Goal: Task Accomplishment & Management: Manage account settings

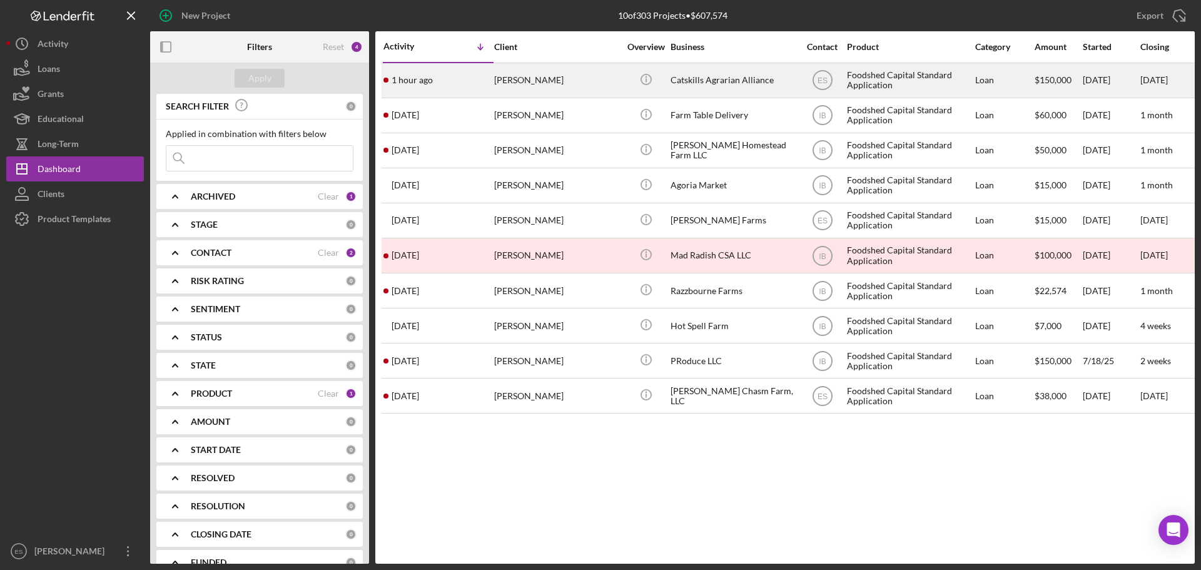
click at [541, 77] on div "[PERSON_NAME]" at bounding box center [556, 80] width 125 height 33
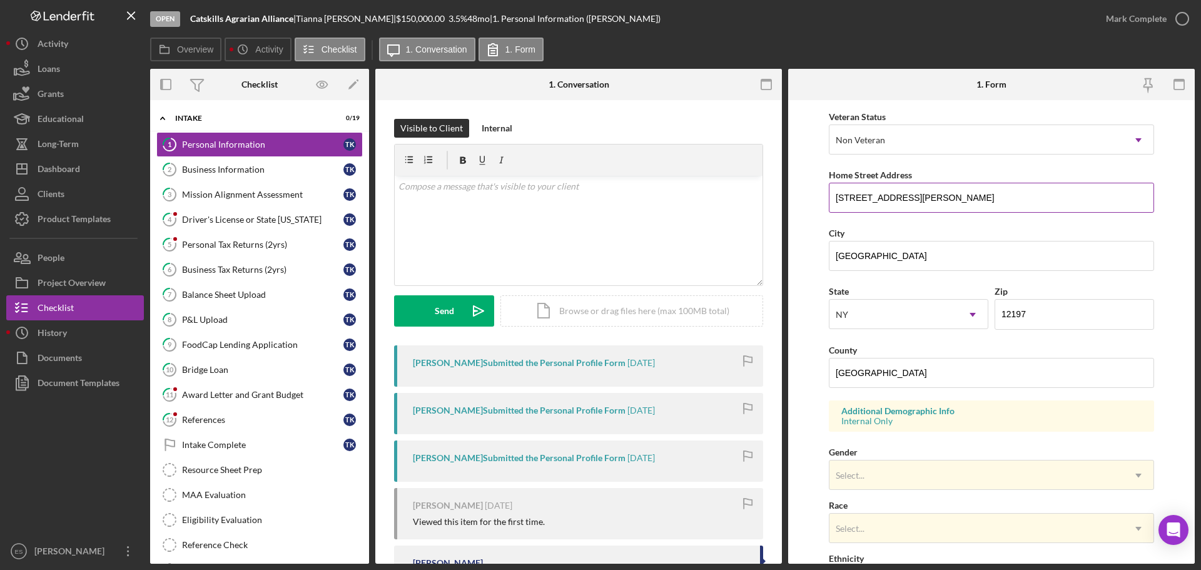
scroll to position [188, 0]
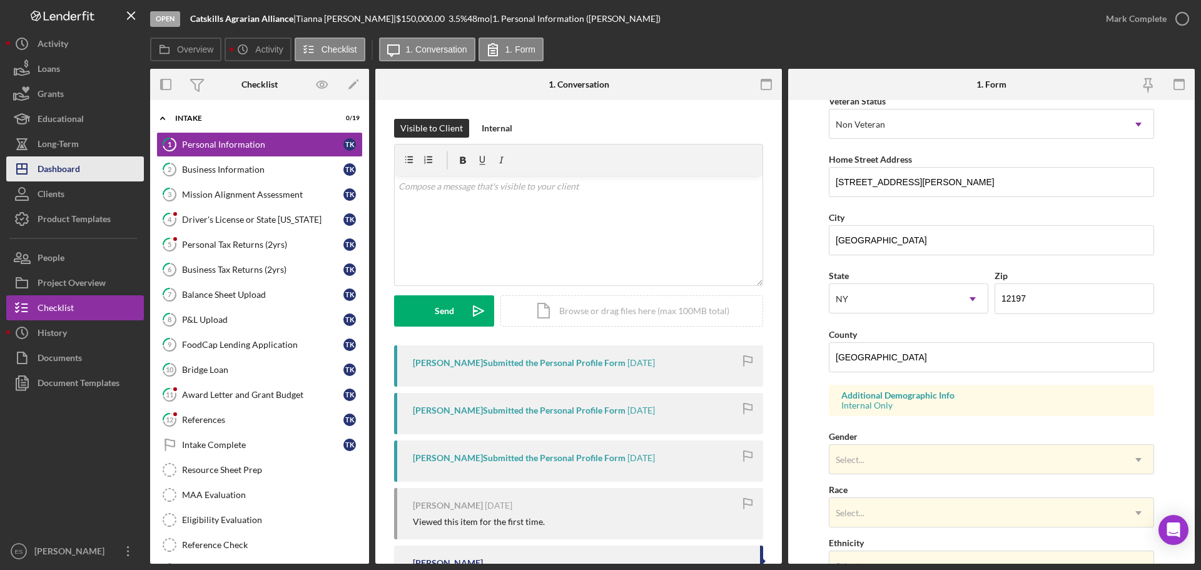
click at [58, 158] on div "Dashboard" at bounding box center [59, 170] width 43 height 28
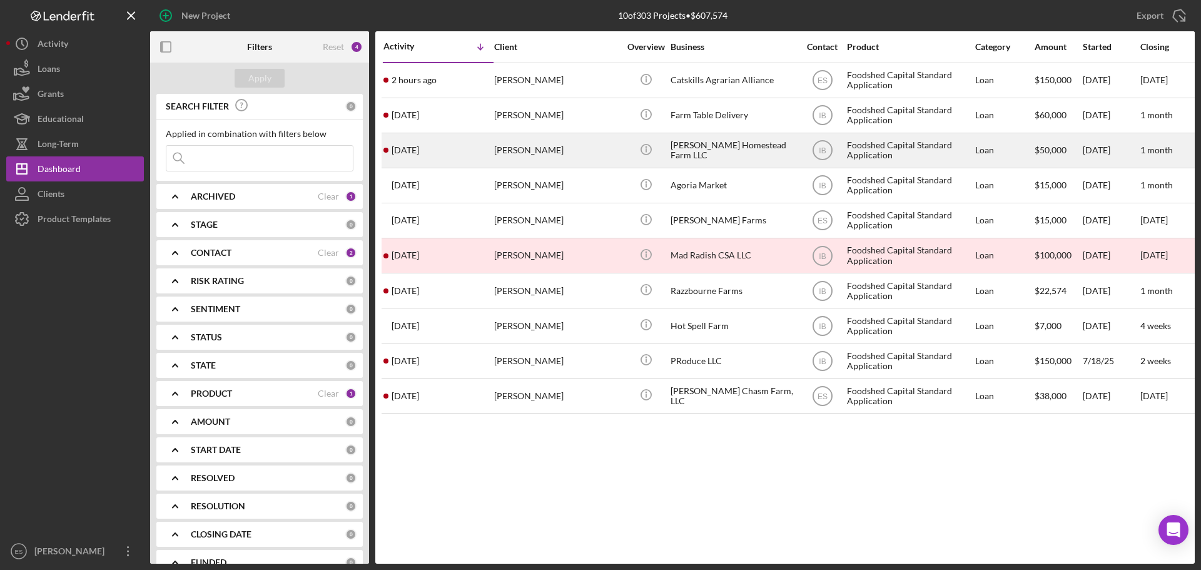
click at [542, 146] on div "[PERSON_NAME]" at bounding box center [556, 150] width 125 height 33
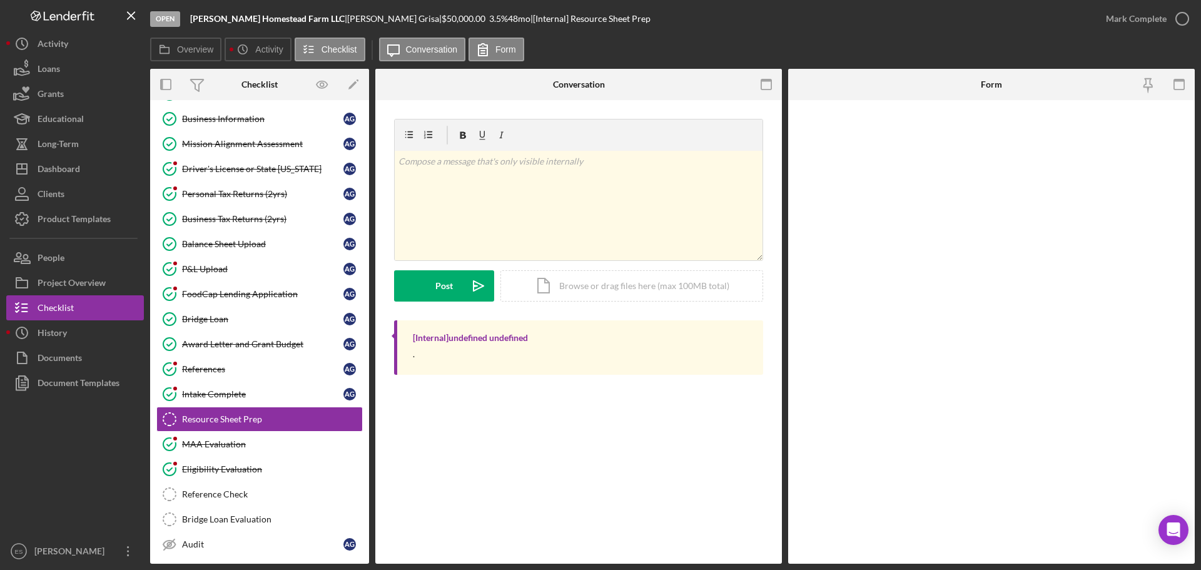
scroll to position [140, 0]
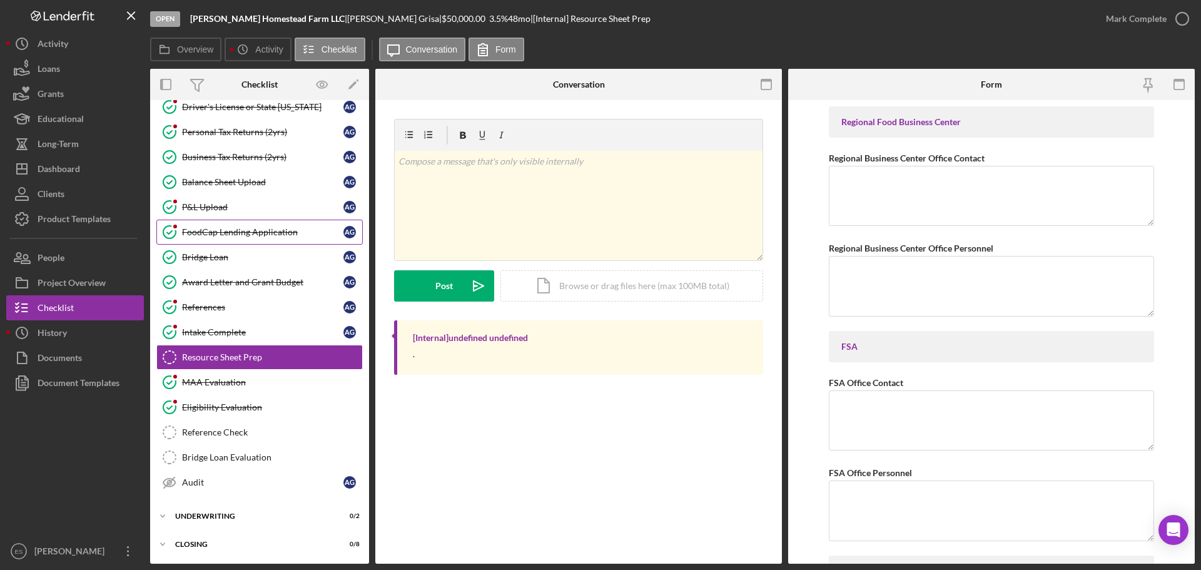
click at [269, 232] on div "FoodCap Lending Application" at bounding box center [262, 232] width 161 height 10
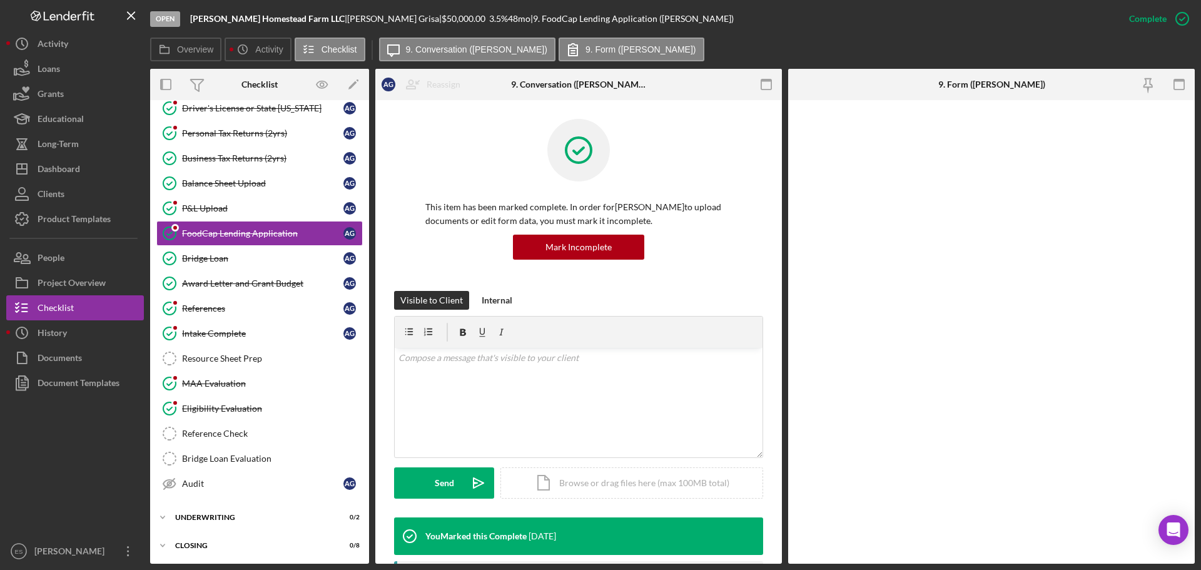
scroll to position [140, 0]
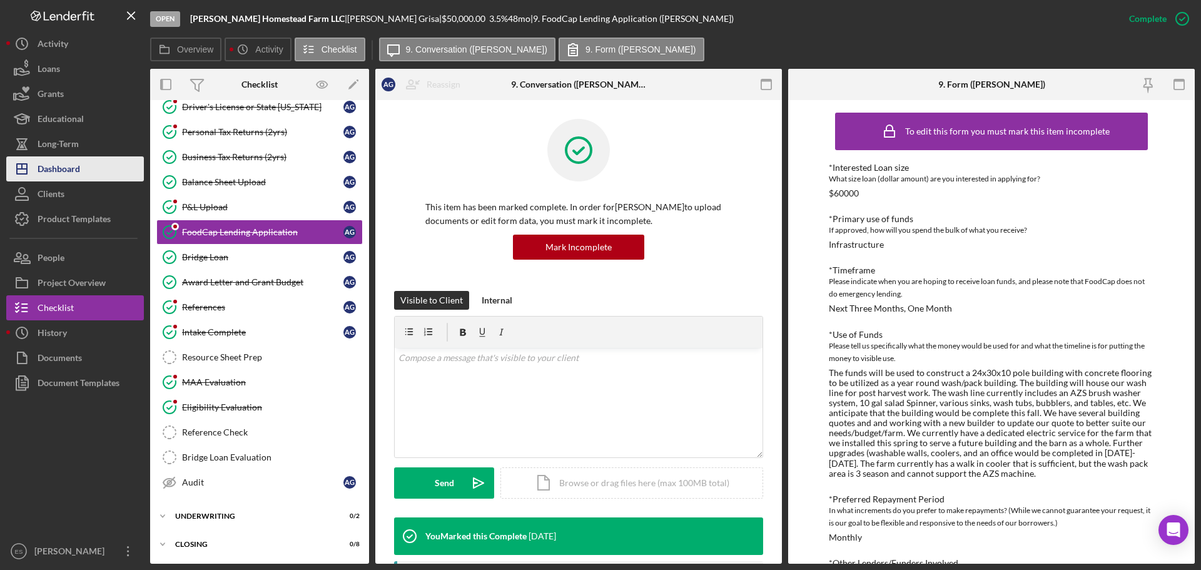
drag, startPoint x: 69, startPoint y: 166, endPoint x: 103, endPoint y: 168, distance: 33.8
click at [69, 166] on div "Dashboard" at bounding box center [59, 170] width 43 height 28
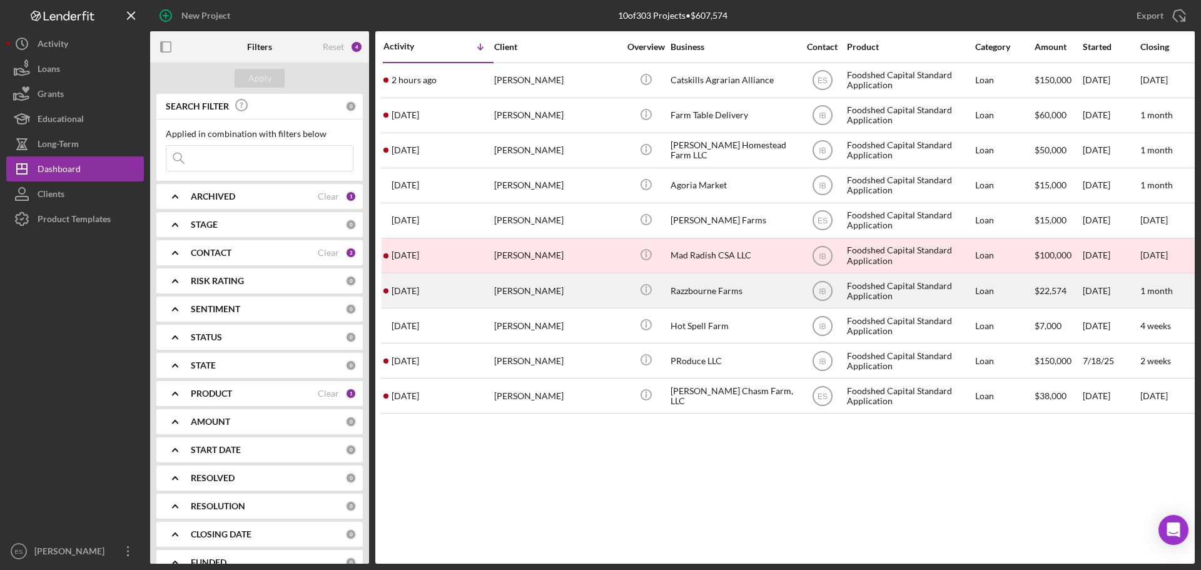
click at [577, 292] on div "[PERSON_NAME]" at bounding box center [556, 290] width 125 height 33
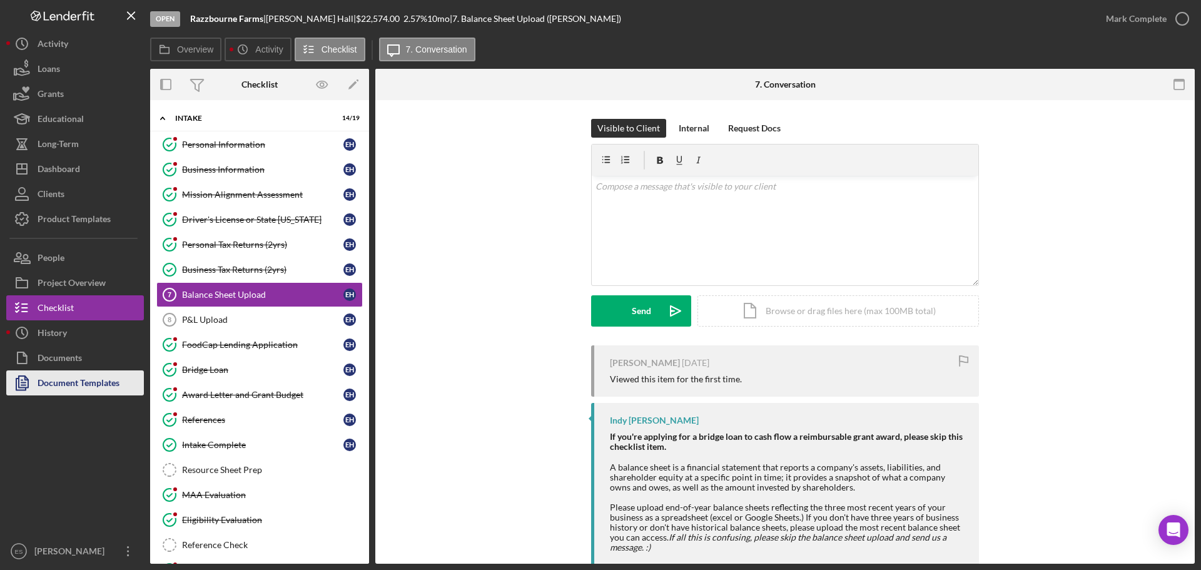
click at [106, 379] on div "Document Templates" at bounding box center [79, 384] width 82 height 28
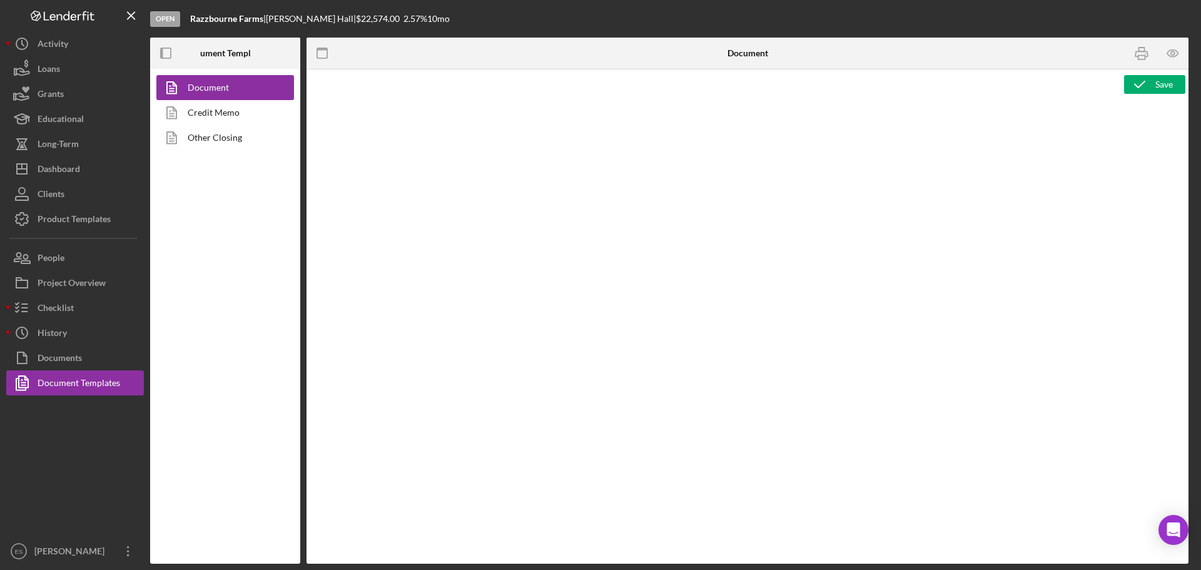
type textarea "<h1 style="text-align: left;">Resource Sheet</h1> <p class="p1">This resource s…"
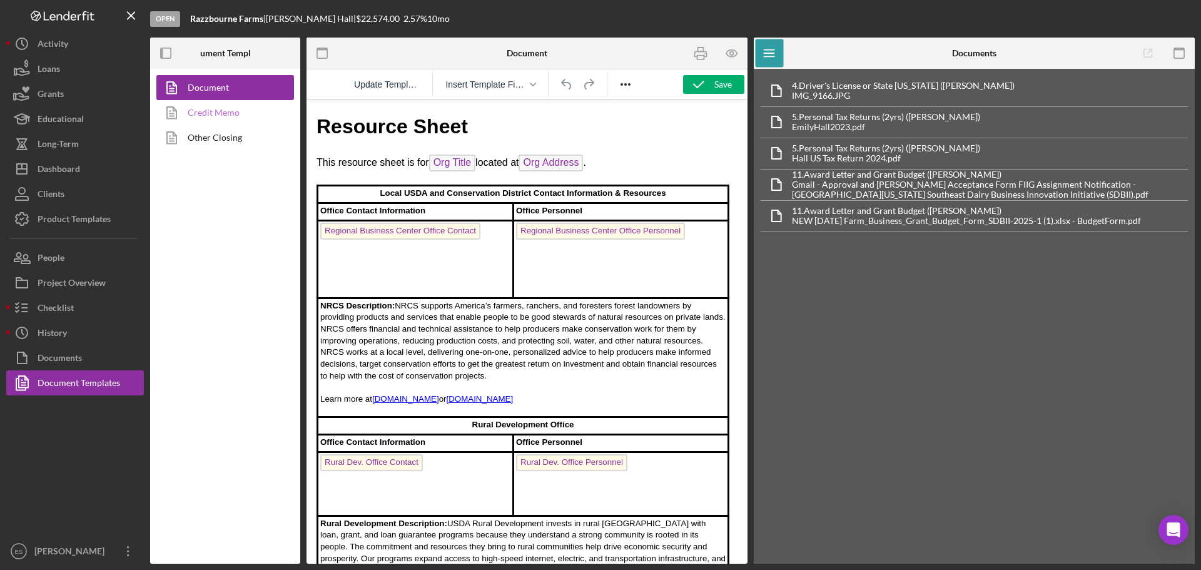
click at [213, 116] on link "Credit Memo" at bounding box center [221, 112] width 131 height 25
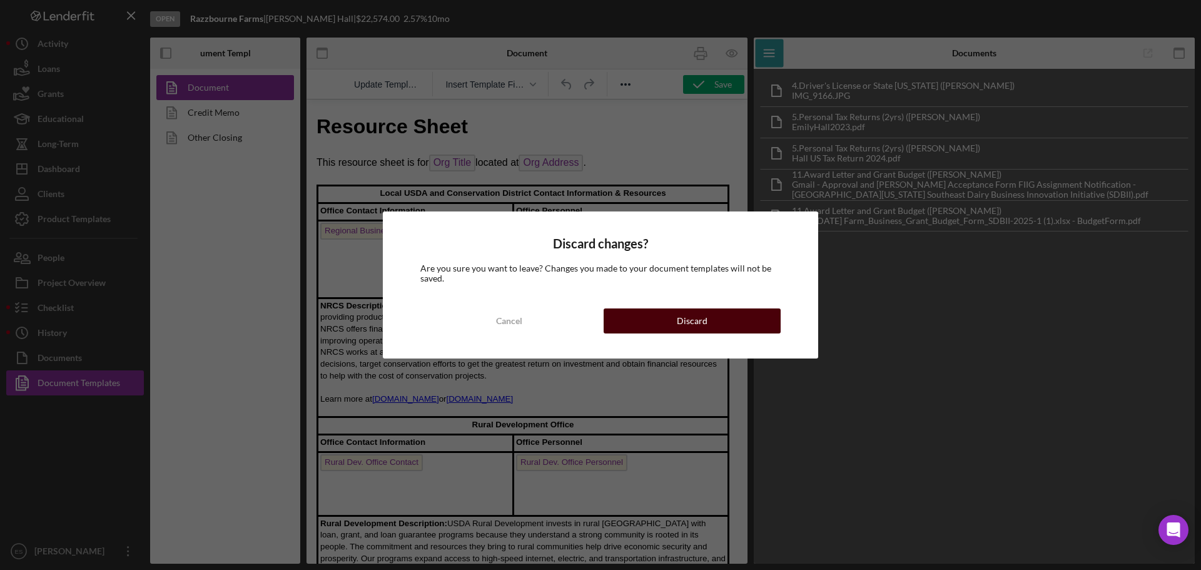
click at [719, 325] on button "Discard" at bounding box center [692, 320] width 177 height 25
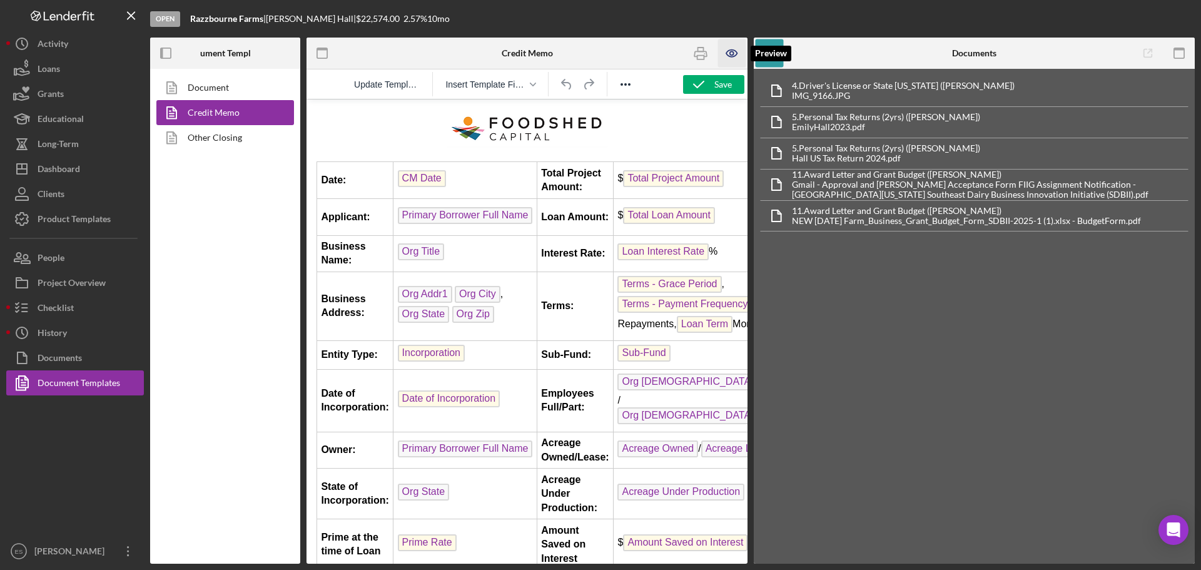
click at [728, 51] on icon "button" at bounding box center [731, 53] width 11 height 7
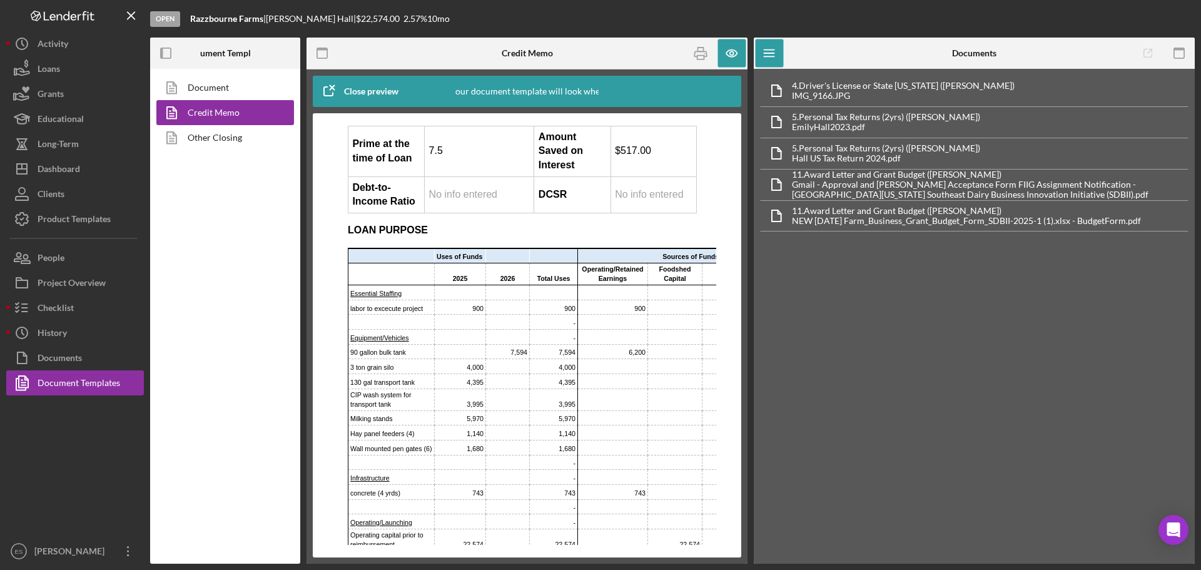
scroll to position [313, 0]
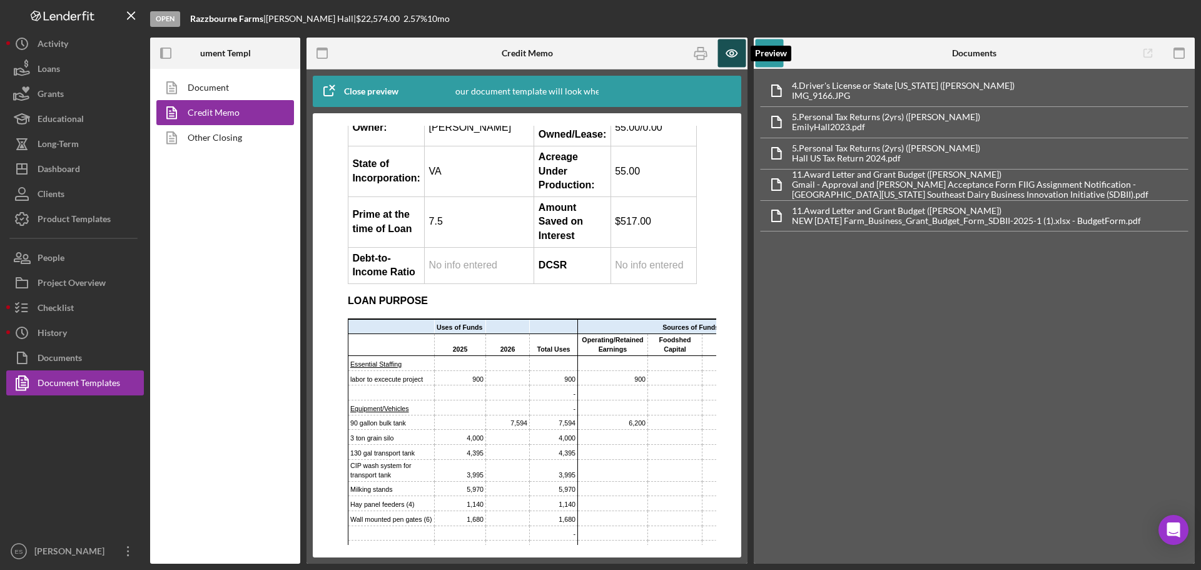
click at [729, 53] on icon "button" at bounding box center [732, 53] width 28 height 28
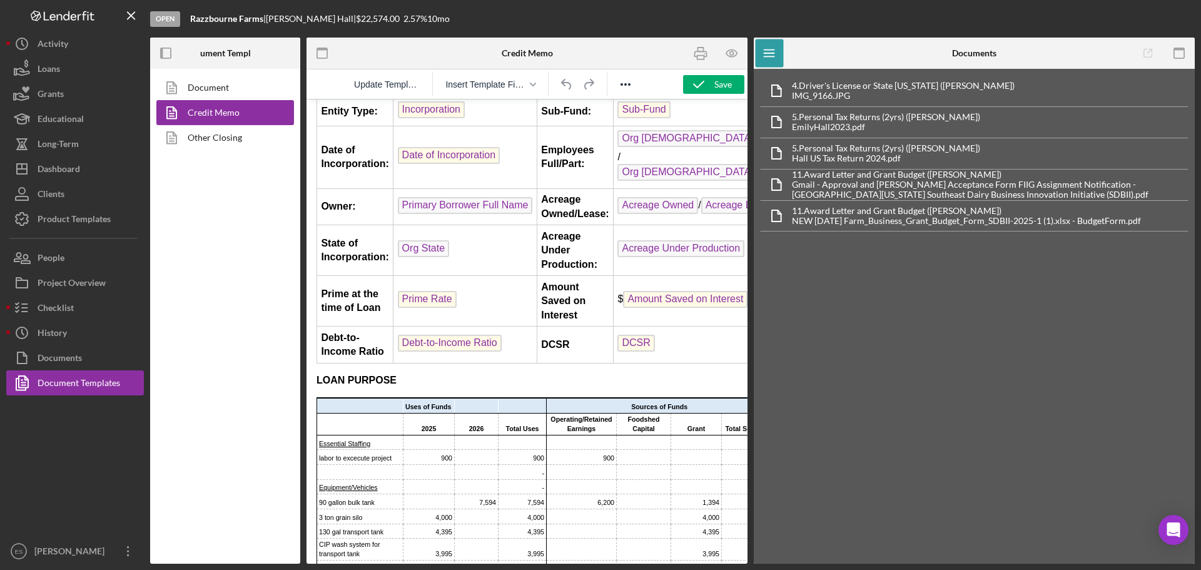
scroll to position [250, 0]
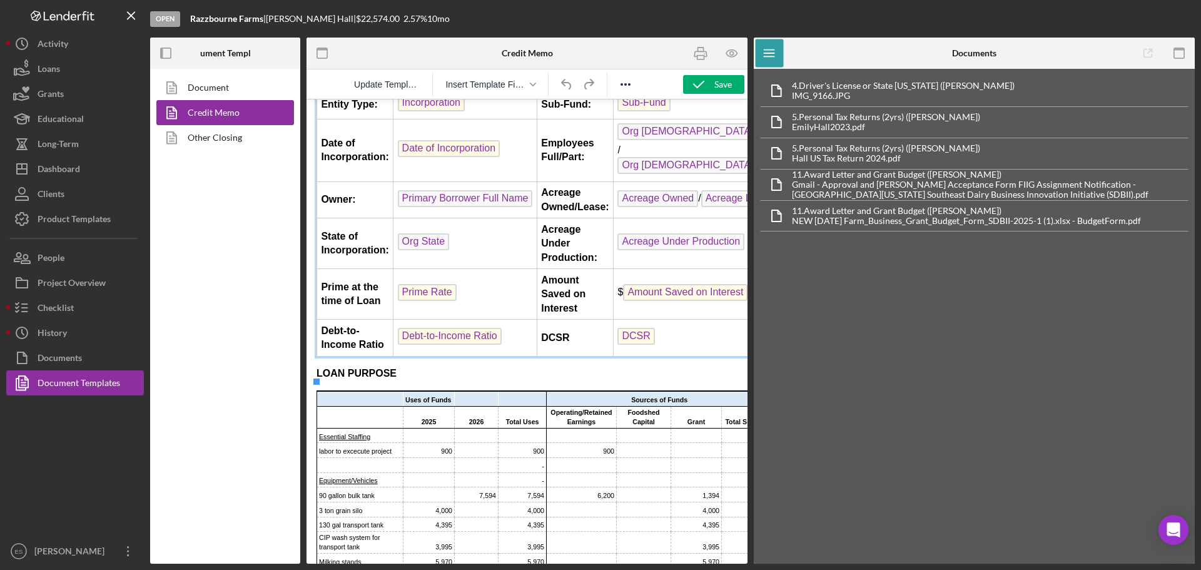
click at [575, 357] on td "DCSR" at bounding box center [575, 338] width 76 height 37
click at [663, 357] on td "DCSR ﻿" at bounding box center [703, 338] width 178 height 37
click at [519, 357] on td "Debt-to-Income Ratio ﻿" at bounding box center [465, 338] width 144 height 37
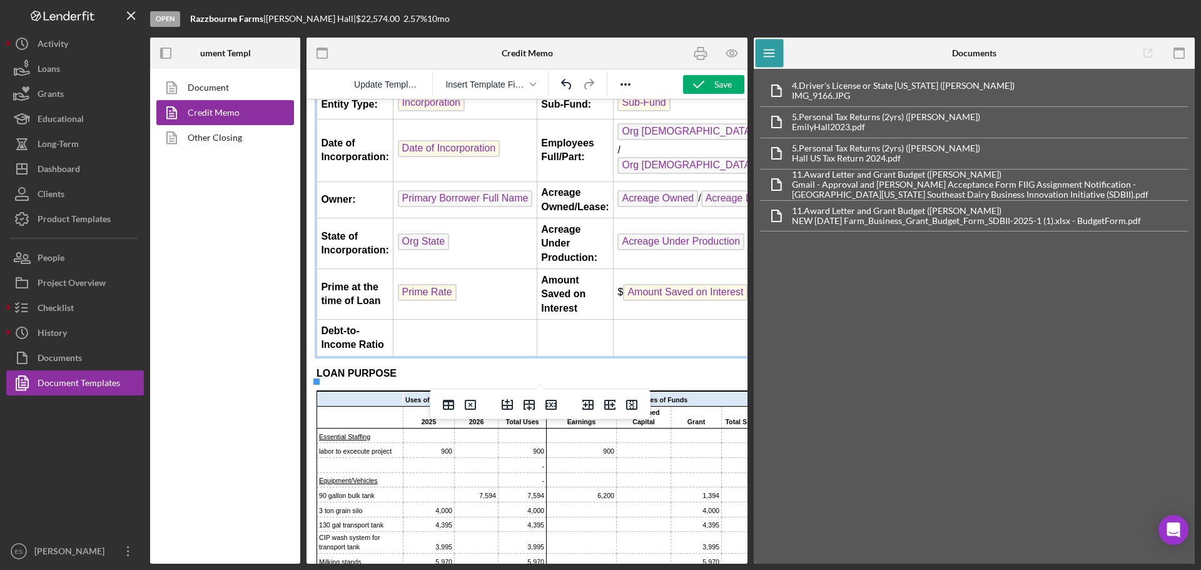
click at [384, 357] on td "Debt-to-Income Ratio" at bounding box center [355, 338] width 76 height 37
drag, startPoint x: 366, startPoint y: 358, endPoint x: 335, endPoint y: 366, distance: 32.2
drag, startPoint x: 335, startPoint y: 366, endPoint x: 372, endPoint y: 376, distance: 38.8
click at [372, 350] on strong "Debt-to-Income Ratio" at bounding box center [352, 337] width 63 height 24
drag, startPoint x: 383, startPoint y: 373, endPoint x: 318, endPoint y: 354, distance: 68.3
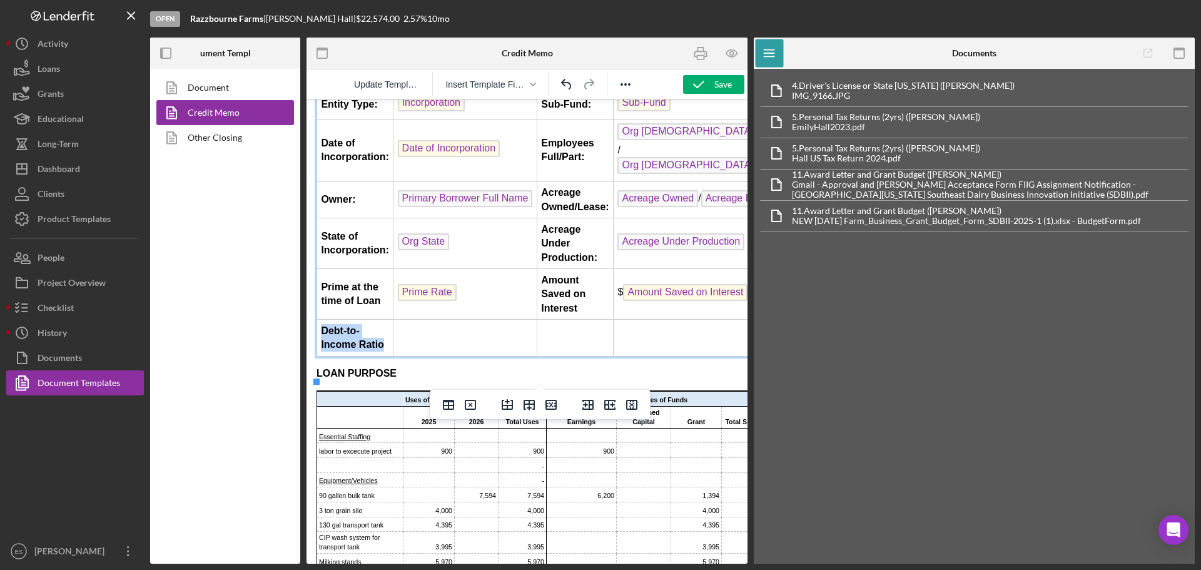
click at [318, 354] on td "Debt-to-Income Ratio" at bounding box center [355, 338] width 76 height 37
click at [546, 403] on icon "Delete row" at bounding box center [550, 405] width 11 height 10
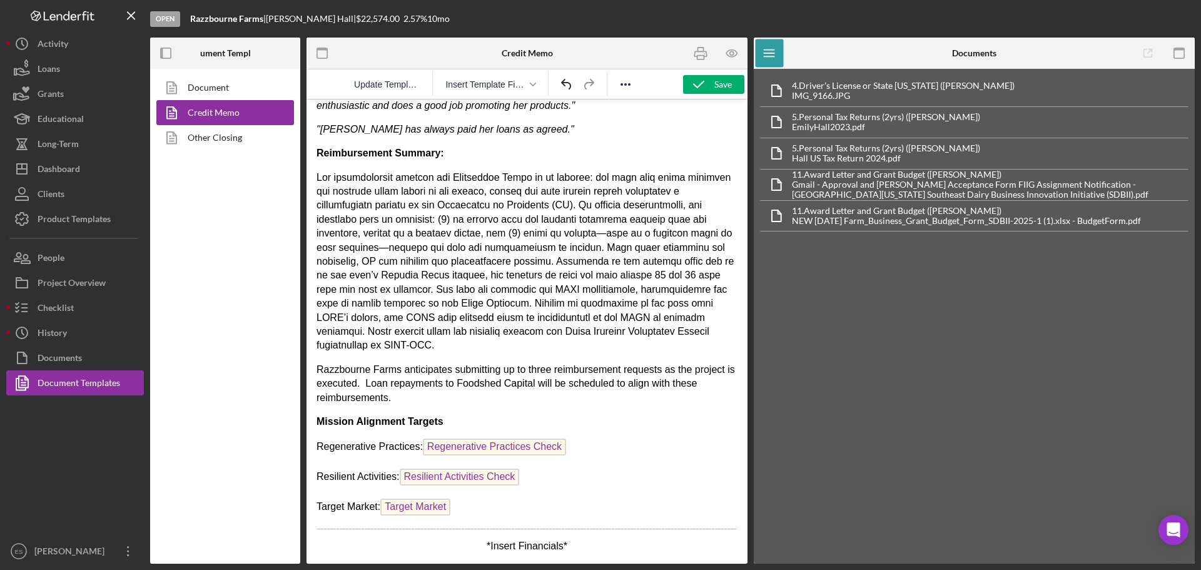
scroll to position [1649, 0]
click at [92, 165] on button "Icon/Dashboard Dashboard" at bounding box center [75, 168] width 138 height 25
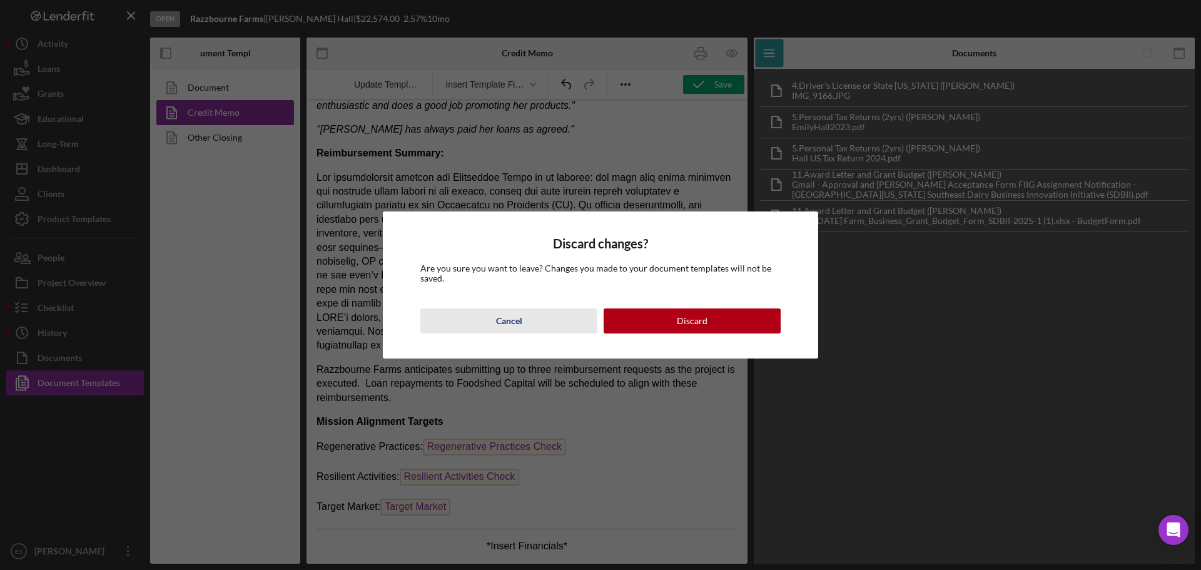
drag, startPoint x: 243, startPoint y: 221, endPoint x: 549, endPoint y: 323, distance: 322.0
click at [549, 323] on button "Cancel" at bounding box center [508, 320] width 177 height 25
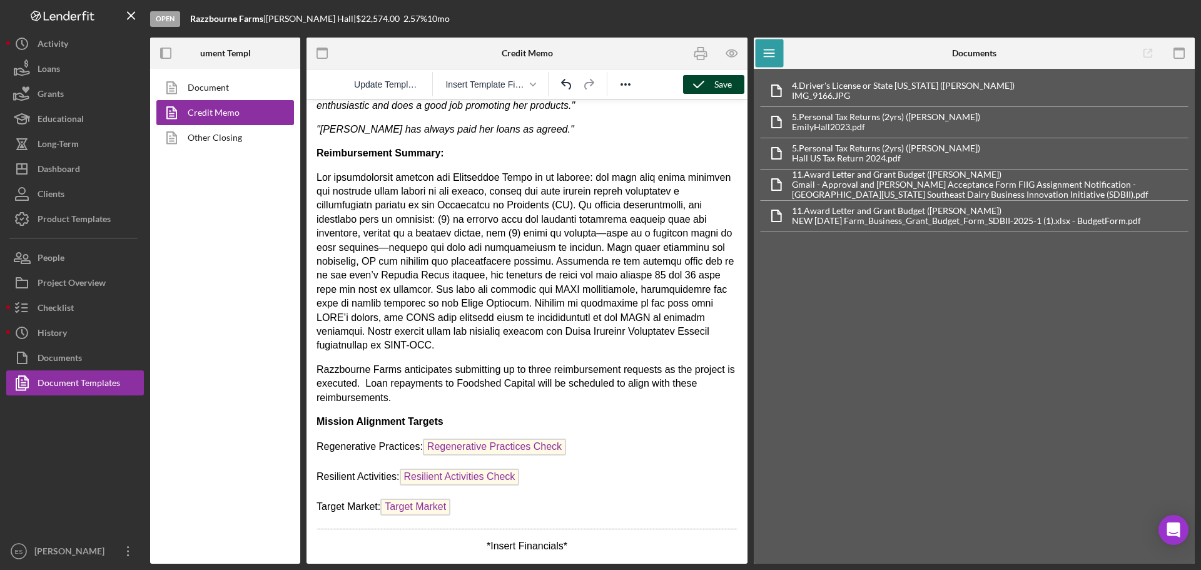
click at [718, 85] on div "Save" at bounding box center [723, 84] width 18 height 19
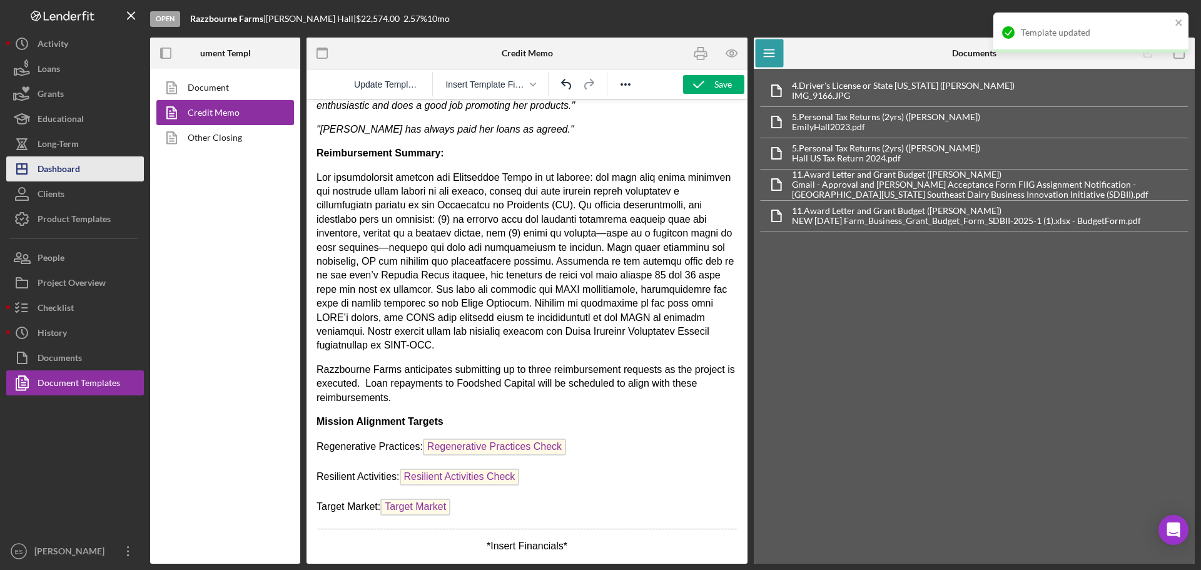
click at [70, 163] on div "Dashboard" at bounding box center [59, 170] width 43 height 28
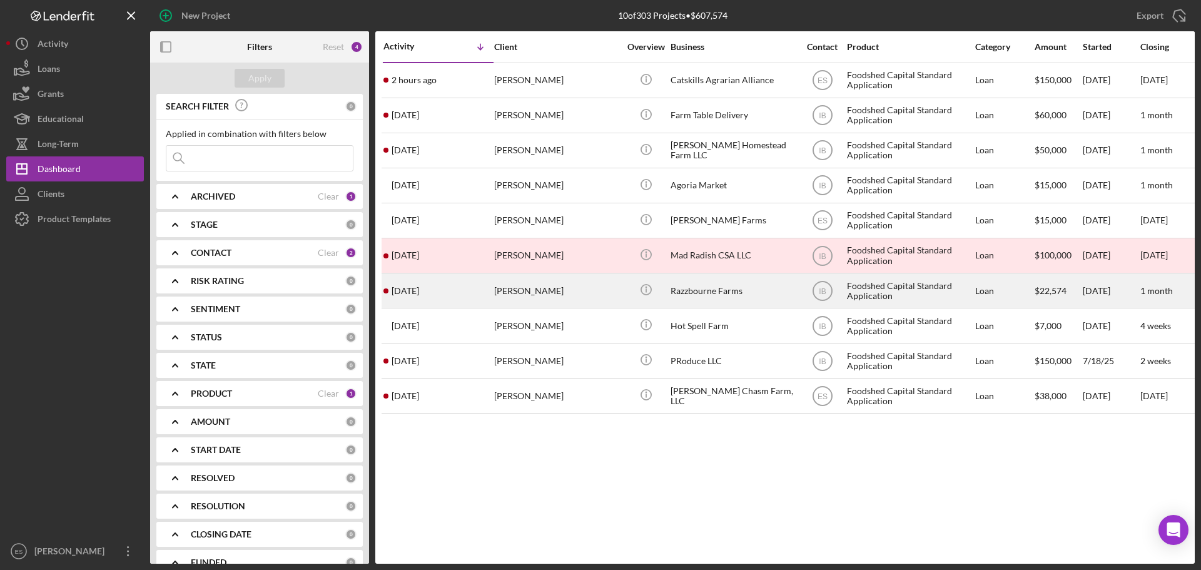
click at [567, 292] on div "[PERSON_NAME]" at bounding box center [556, 290] width 125 height 33
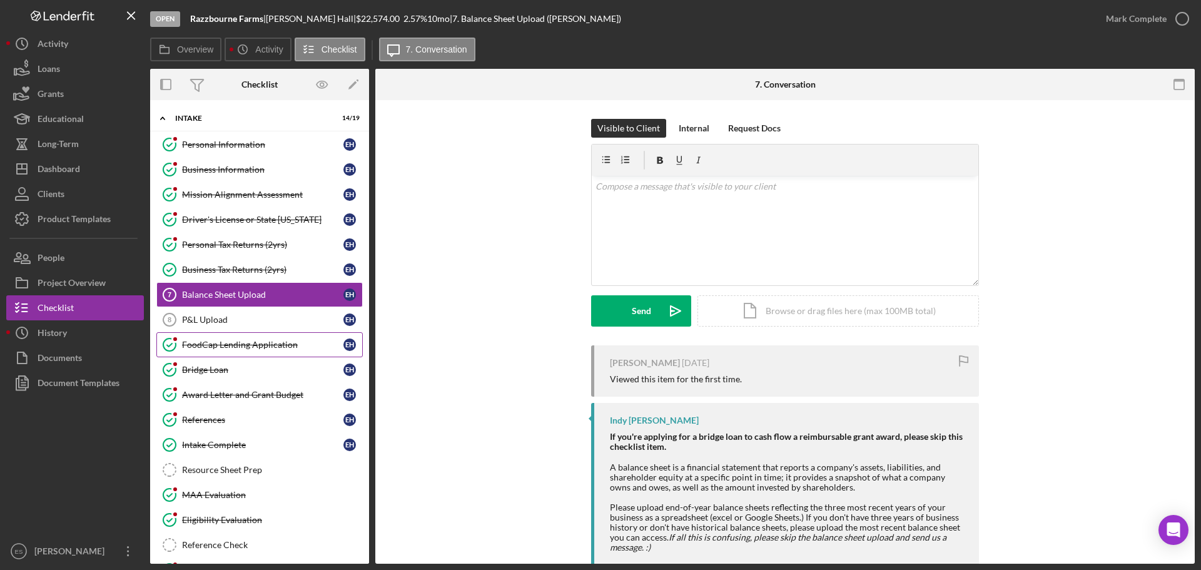
click at [268, 344] on div "FoodCap Lending Application" at bounding box center [262, 345] width 161 height 10
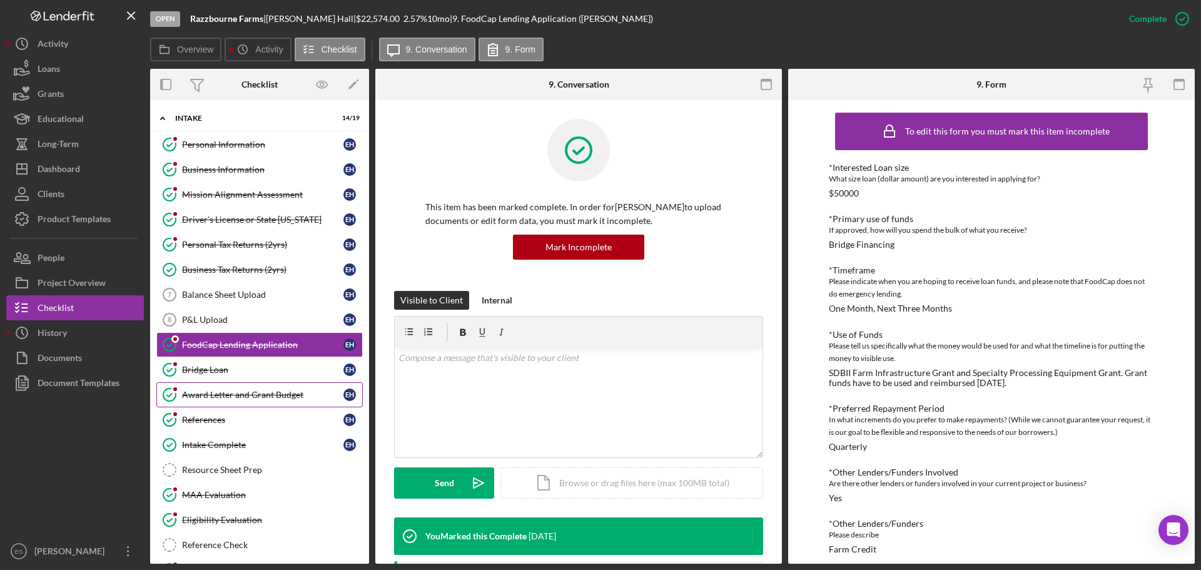
click at [293, 402] on link "Award Letter and Grant Budget Award Letter and Grant Budget E H" at bounding box center [259, 394] width 206 height 25
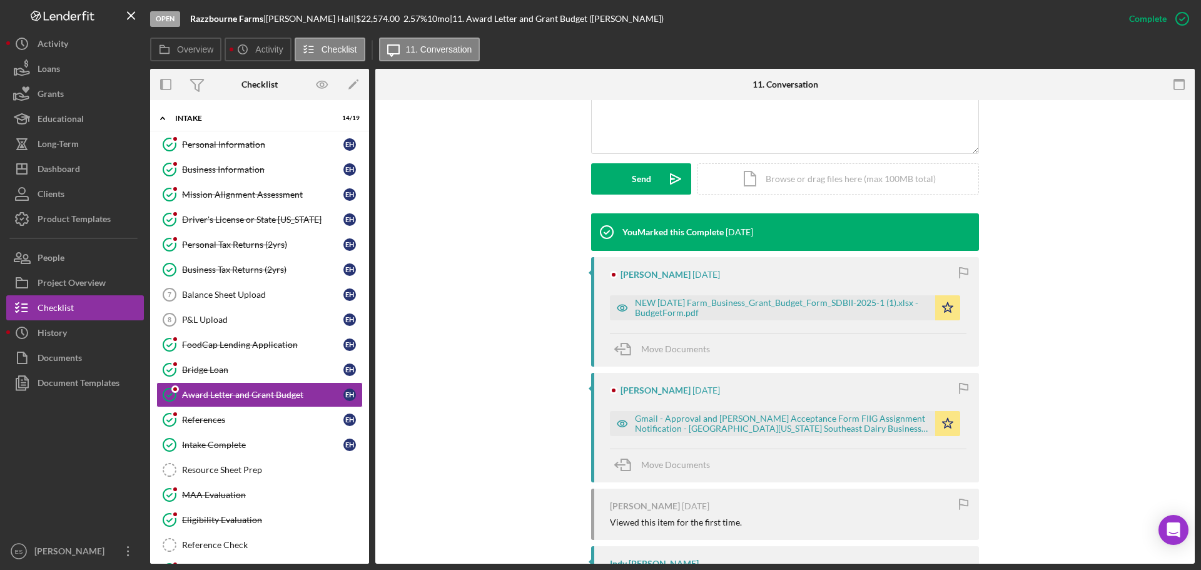
scroll to position [313, 0]
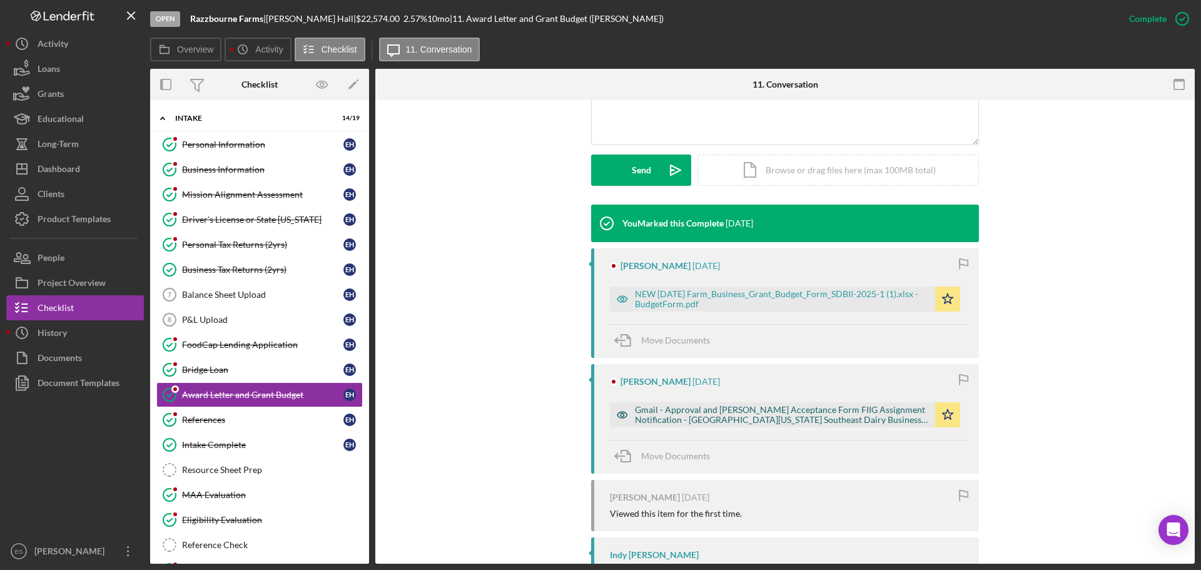
click at [742, 419] on div "Gmail - Approval and [PERSON_NAME] Acceptance Form FIIG Assignment Notification…" at bounding box center [782, 415] width 294 height 20
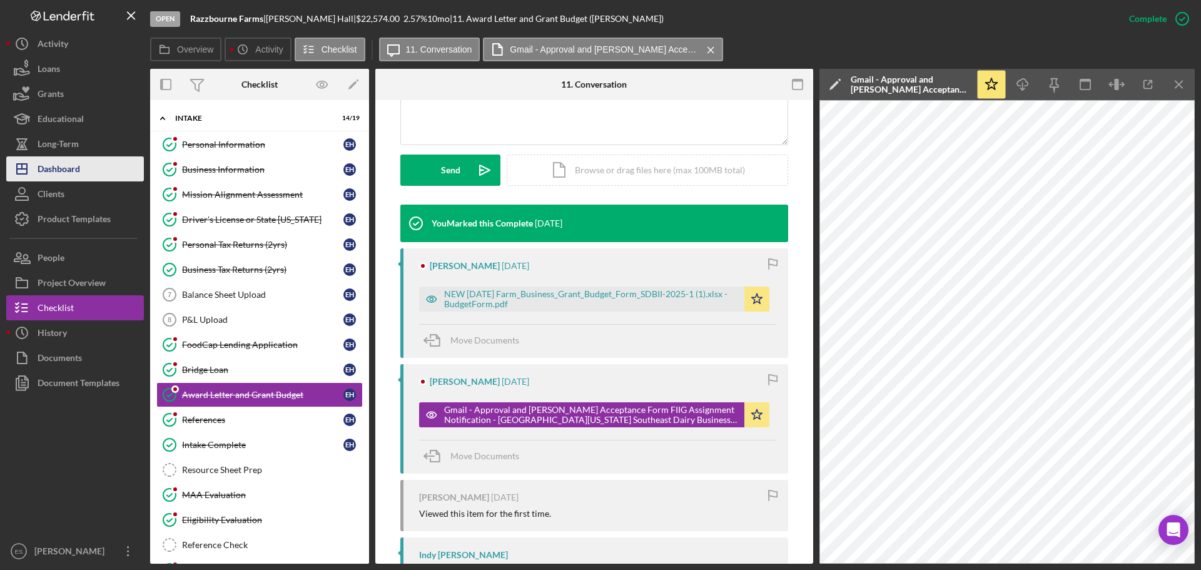
click at [58, 165] on div "Dashboard" at bounding box center [59, 170] width 43 height 28
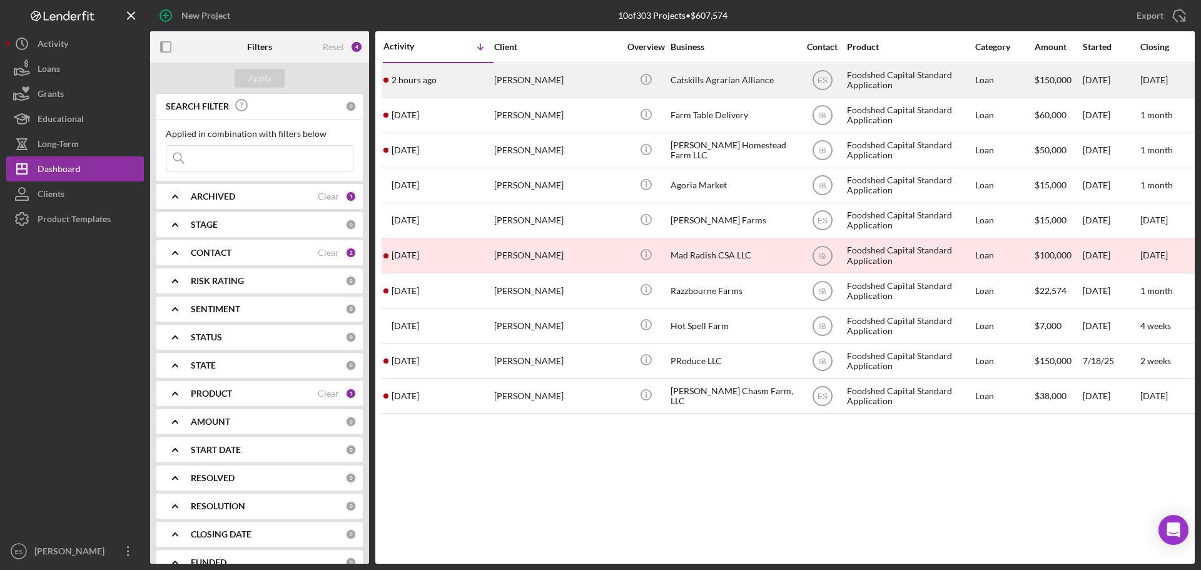
click at [554, 78] on div "[PERSON_NAME]" at bounding box center [556, 80] width 125 height 33
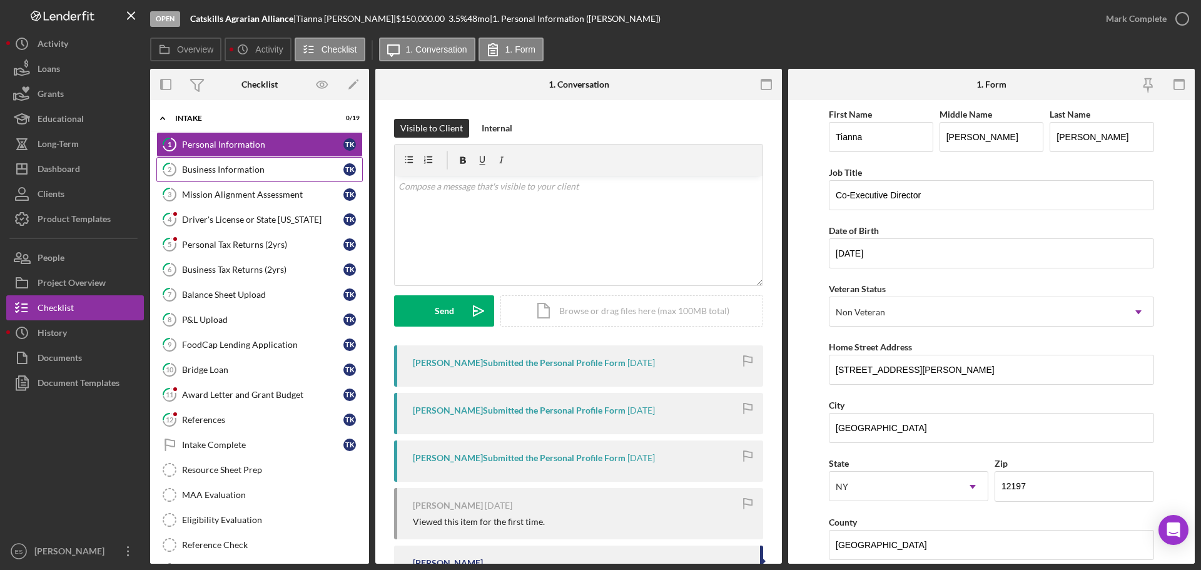
click at [237, 166] on div "Business Information" at bounding box center [262, 169] width 161 height 10
